Goal: Subscribe to service/newsletter

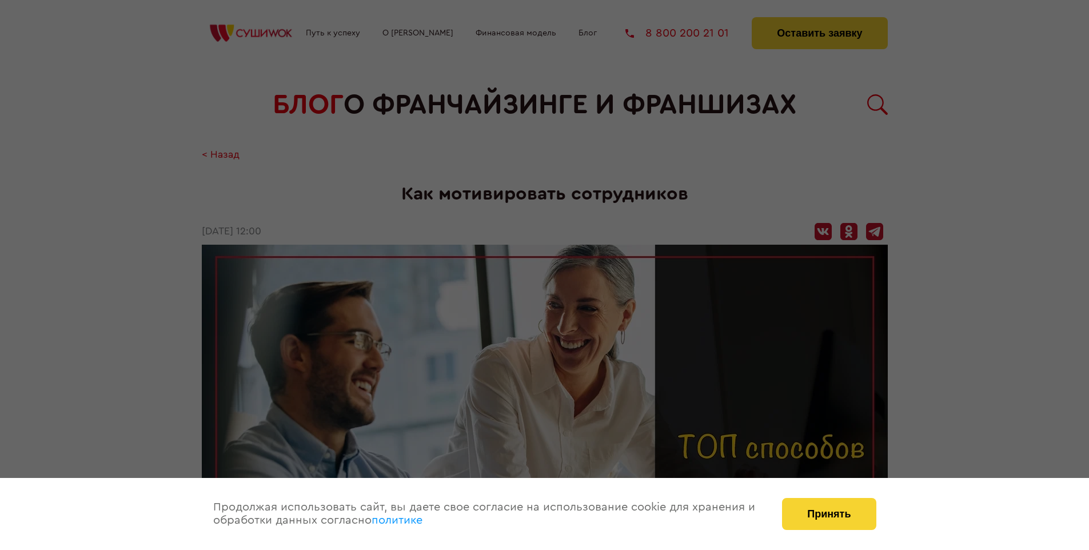
scroll to position [1439, 0]
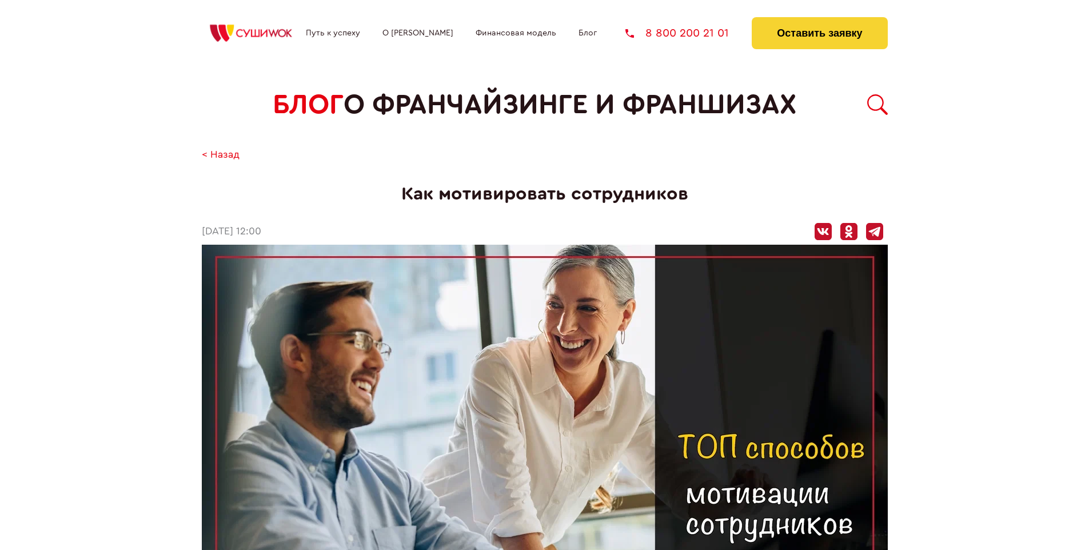
scroll to position [1439, 0]
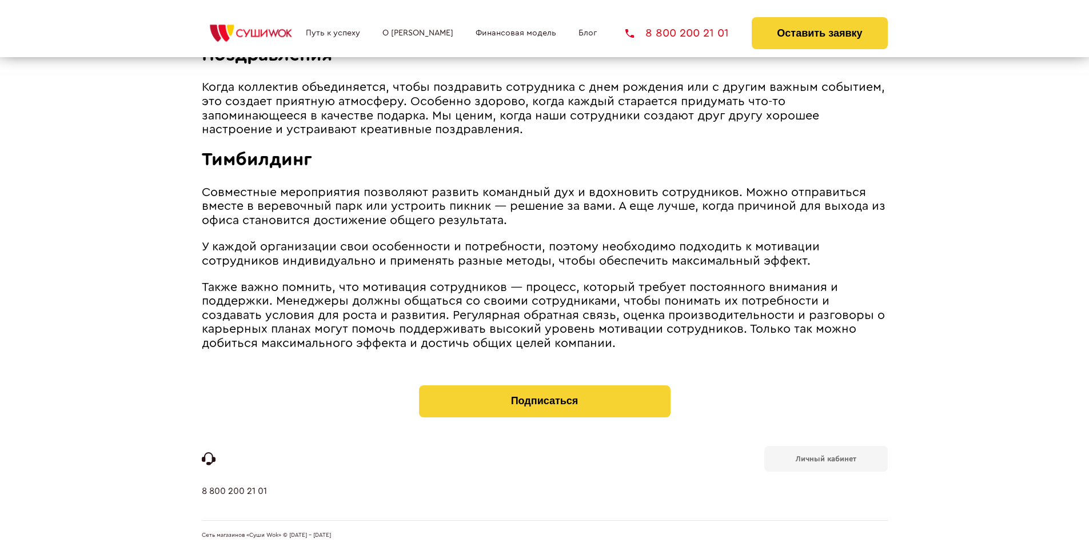
click at [825, 457] on b "Личный кабинет" at bounding box center [825, 458] width 61 height 7
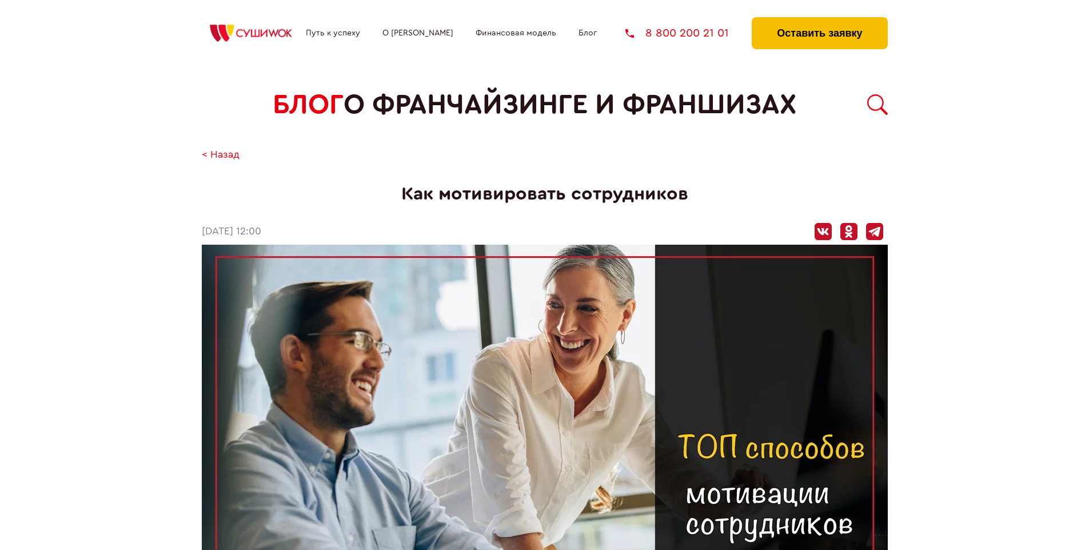
click at [819, 20] on button "Оставить заявку" at bounding box center [818, 33] width 135 height 32
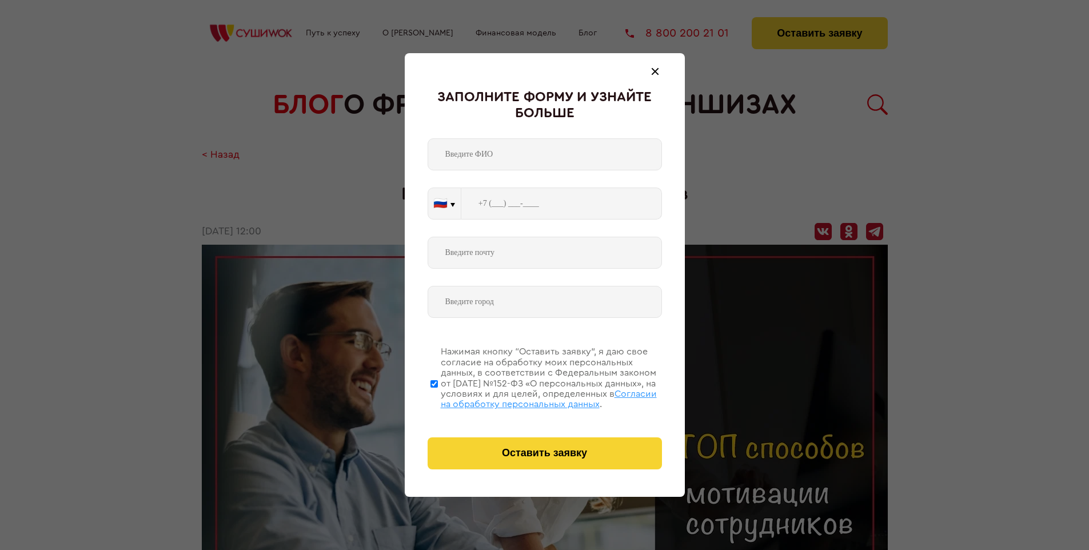
click at [530, 397] on span "Согласии на обработку персональных данных" at bounding box center [549, 398] width 216 height 19
click at [438, 397] on input "Нажимая кнопку “Оставить заявку”, я даю свое согласие на обработку моих персона…" at bounding box center [433, 383] width 7 height 91
checkbox input "false"
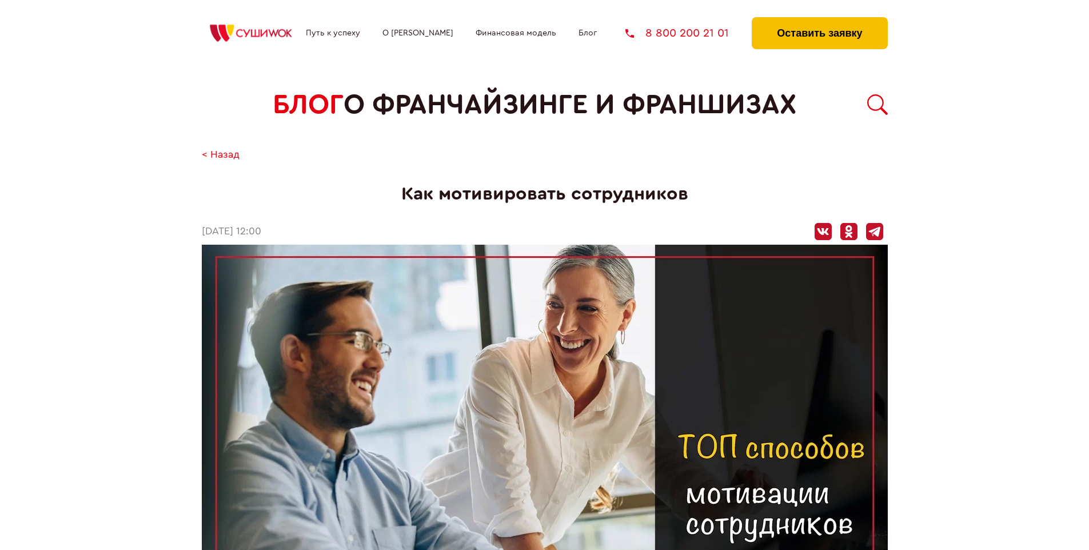
click at [819, 20] on button "Оставить заявку" at bounding box center [818, 33] width 135 height 32
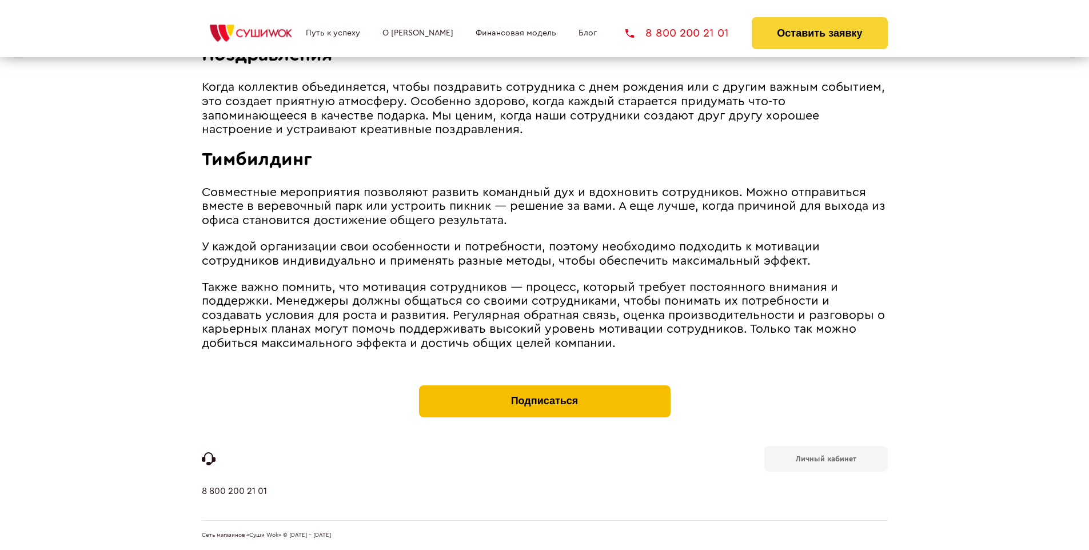
click at [544, 387] on button "Подписаться" at bounding box center [544, 401] width 251 height 32
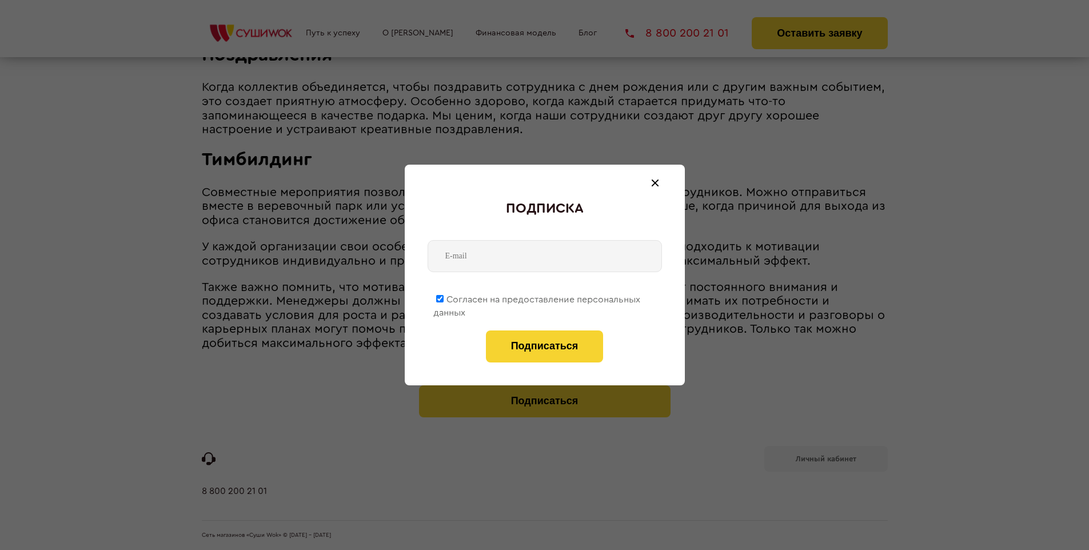
click at [537, 297] on span "Согласен на предоставление персональных данных" at bounding box center [536, 306] width 207 height 22
click at [443, 297] on input "Согласен на предоставление персональных данных" at bounding box center [439, 298] width 7 height 7
checkbox input "false"
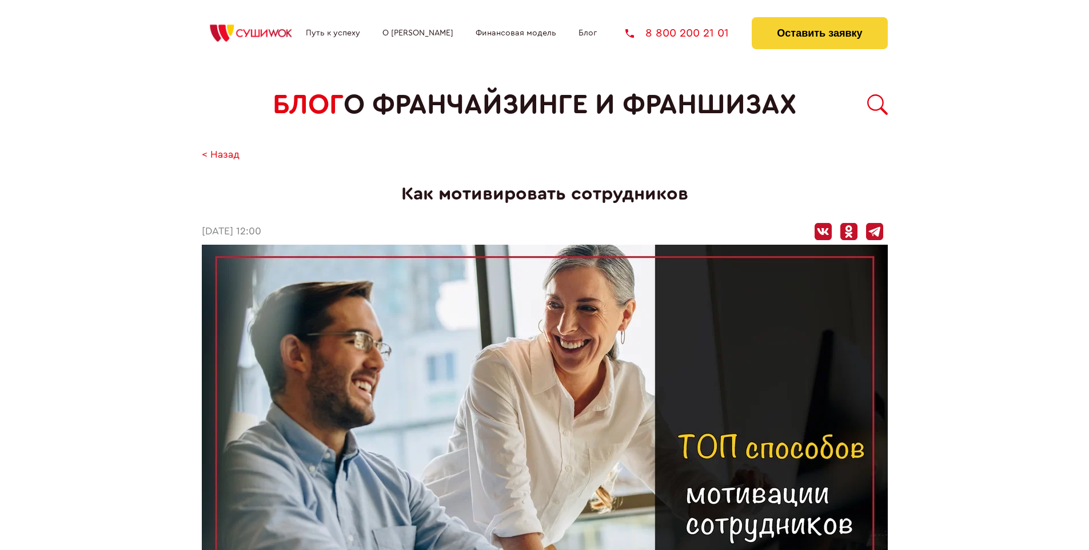
scroll to position [1439, 0]
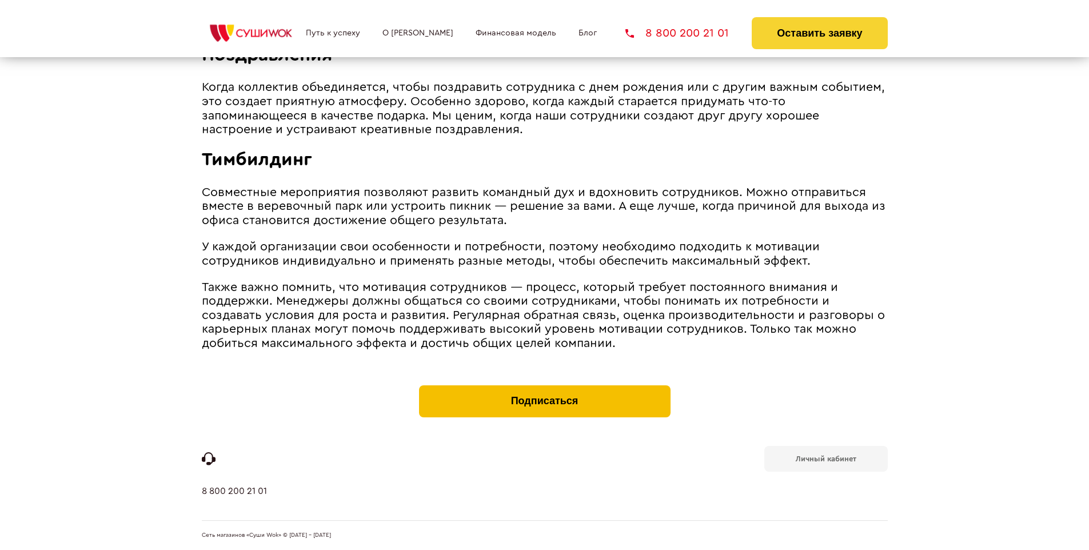
click at [544, 387] on button "Подписаться" at bounding box center [544, 401] width 251 height 32
